Goal: Task Accomplishment & Management: Manage account settings

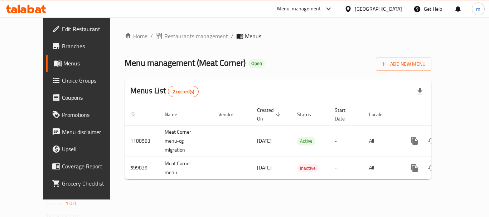
click at [352, 8] on icon at bounding box center [348, 9] width 8 height 8
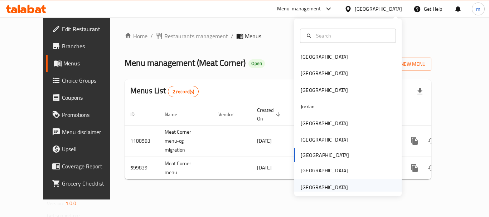
click at [337, 188] on div "[GEOGRAPHIC_DATA]" at bounding box center [324, 188] width 47 height 8
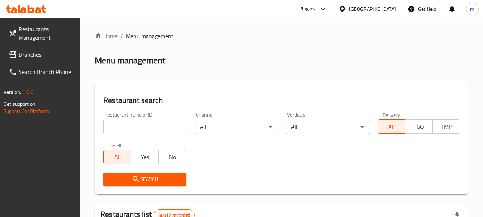
click at [323, 11] on icon at bounding box center [323, 9] width 9 height 9
click at [311, 62] on div "Restaurant-Management" at bounding box center [274, 65] width 107 height 16
click at [323, 10] on icon at bounding box center [323, 9] width 9 height 9
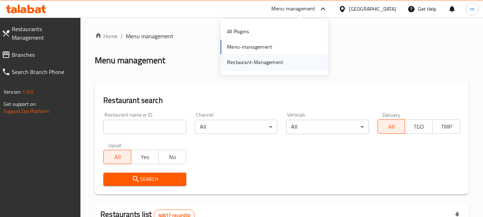
click at [285, 60] on div "Restaurant-Management" at bounding box center [255, 62] width 68 height 16
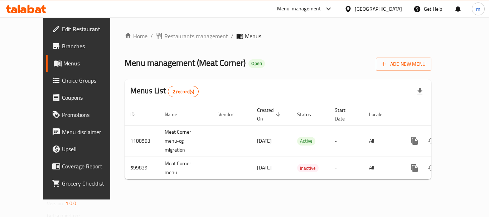
click at [352, 6] on icon at bounding box center [348, 9] width 8 height 8
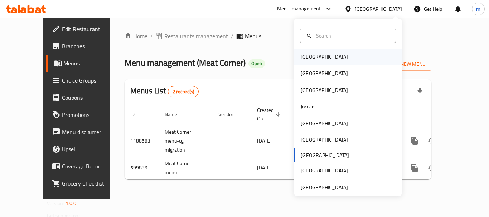
click at [328, 53] on div "Bahrain" at bounding box center [347, 57] width 107 height 16
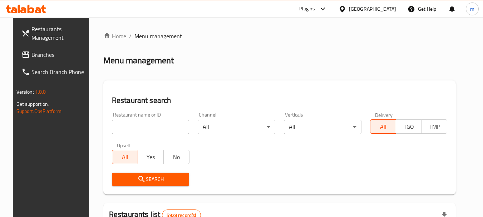
click at [315, 5] on div "Plugins" at bounding box center [307, 9] width 16 height 9
click at [310, 61] on div "Restaurant-Management" at bounding box center [285, 65] width 56 height 8
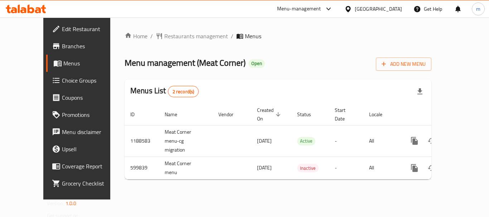
click at [396, 8] on div "[GEOGRAPHIC_DATA]" at bounding box center [378, 9] width 47 height 8
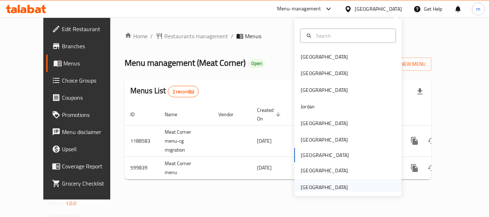
click at [377, 187] on div "United Arab Emirates" at bounding box center [347, 187] width 107 height 16
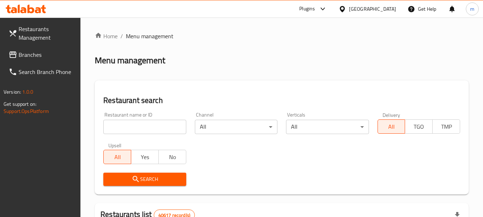
click at [321, 8] on icon at bounding box center [323, 9] width 9 height 9
click at [277, 64] on div "Restaurant-Management" at bounding box center [255, 65] width 56 height 8
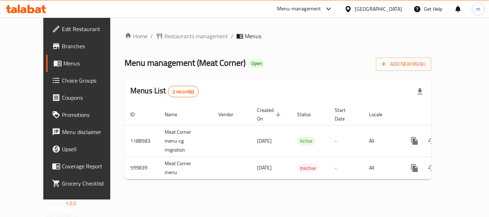
click at [333, 10] on icon at bounding box center [328, 9] width 9 height 9
click at [318, 60] on div "Restaurant-Management" at bounding box center [295, 62] width 56 height 8
click at [62, 48] on span "Branches" at bounding box center [90, 46] width 57 height 9
click at [392, 9] on div "Qatar" at bounding box center [378, 9] width 47 height 8
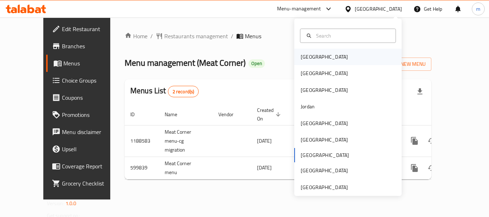
click at [348, 52] on div "[GEOGRAPHIC_DATA]" at bounding box center [347, 57] width 107 height 16
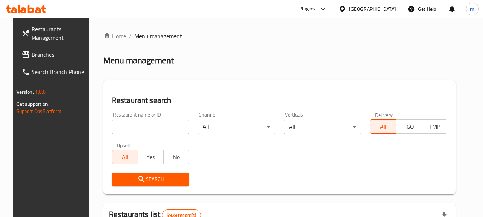
click at [327, 10] on icon at bounding box center [323, 9] width 9 height 9
click at [286, 67] on div "Restaurant-Management" at bounding box center [285, 65] width 56 height 8
